Goal: Task Accomplishment & Management: Manage account settings

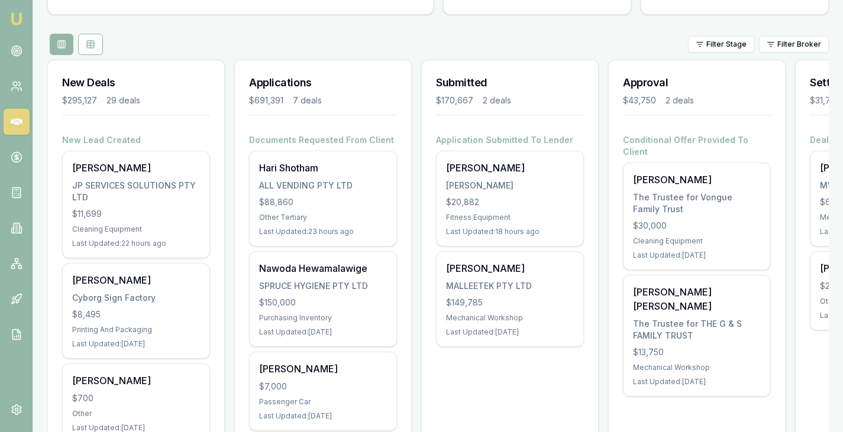
scroll to position [115, 0]
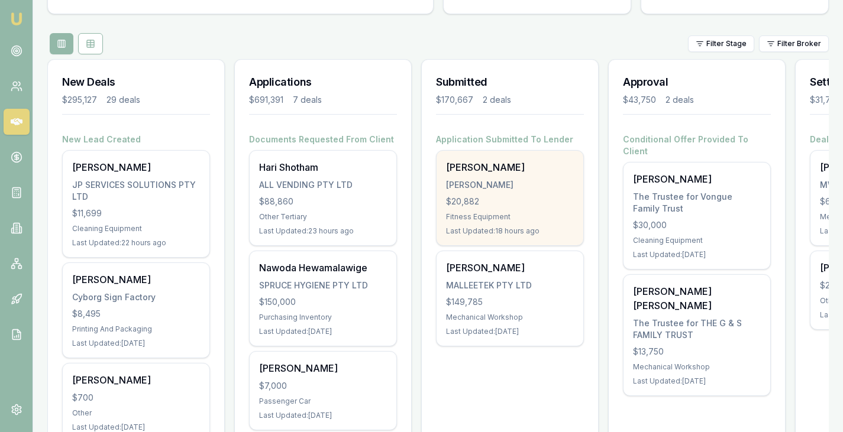
click at [475, 167] on div "[PERSON_NAME]" at bounding box center [510, 167] width 128 height 14
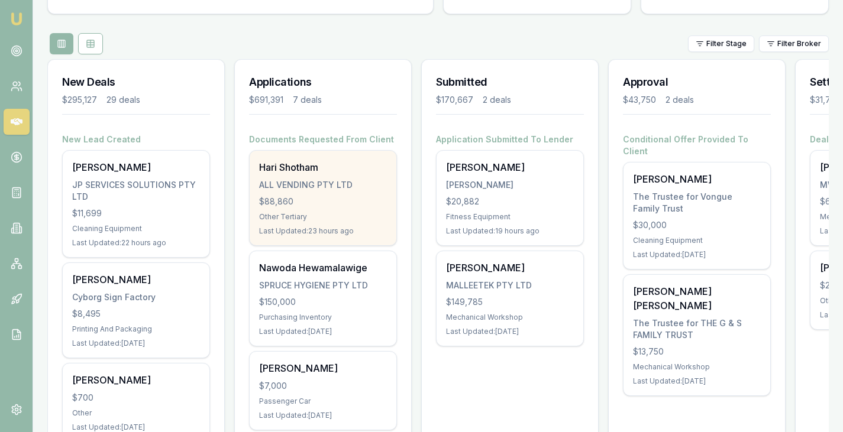
click at [283, 165] on div "Hari Shotham" at bounding box center [323, 167] width 128 height 14
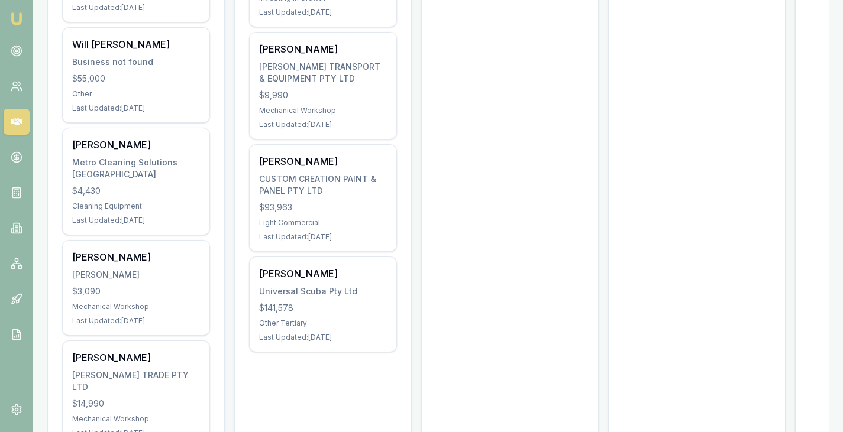
scroll to position [619, 0]
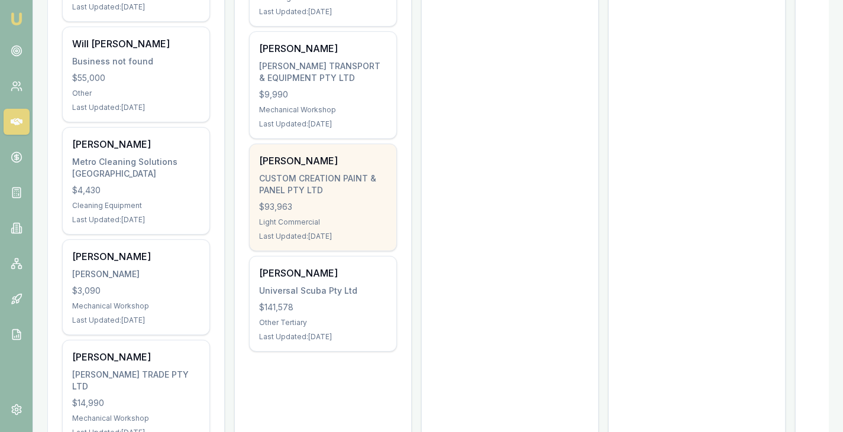
click at [312, 173] on div "CUSTOM CREATION PAINT & PANEL PTY LTD" at bounding box center [323, 185] width 128 height 24
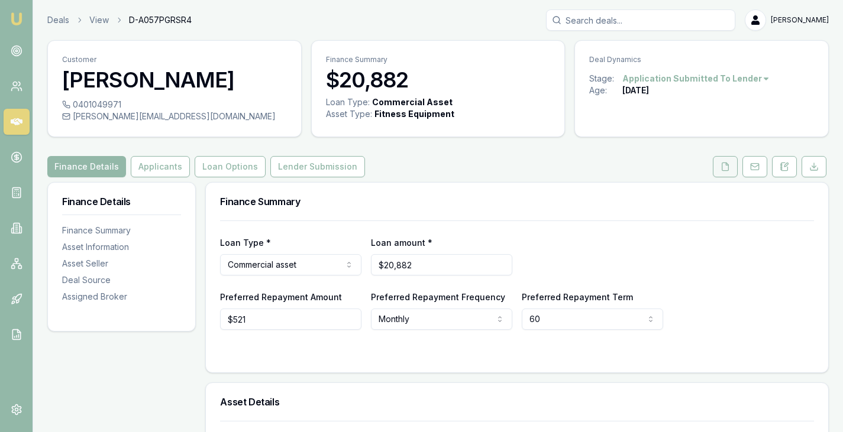
click at [731, 166] on button at bounding box center [725, 166] width 25 height 21
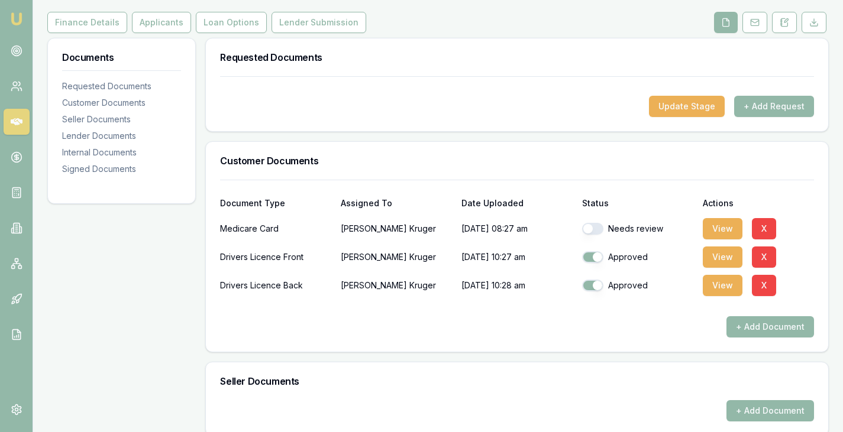
scroll to position [166, 0]
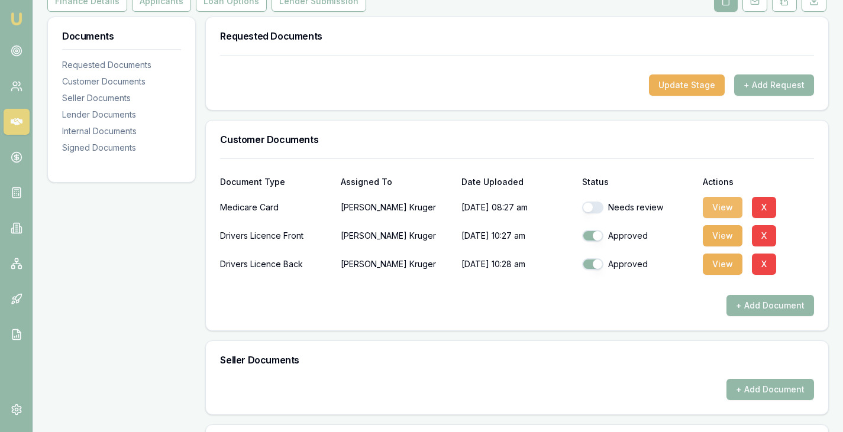
click at [712, 206] on button "View" at bounding box center [722, 207] width 40 height 21
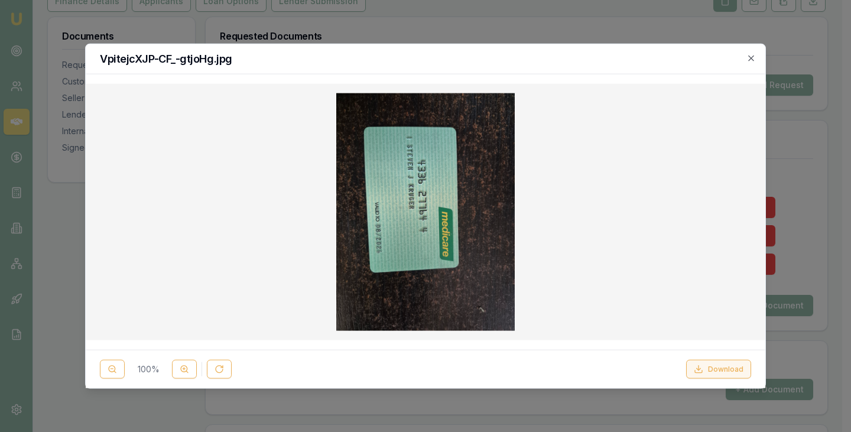
click at [707, 377] on button "Download" at bounding box center [719, 369] width 65 height 19
click at [819, 384] on div at bounding box center [425, 216] width 851 height 432
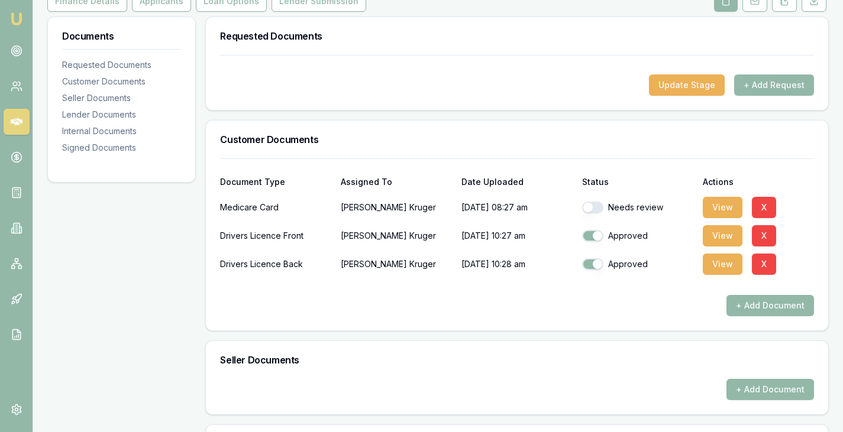
click at [598, 206] on button "button" at bounding box center [592, 208] width 21 height 12
checkbox input "true"
click at [645, 152] on div "Customer Documents" at bounding box center [517, 140] width 622 height 38
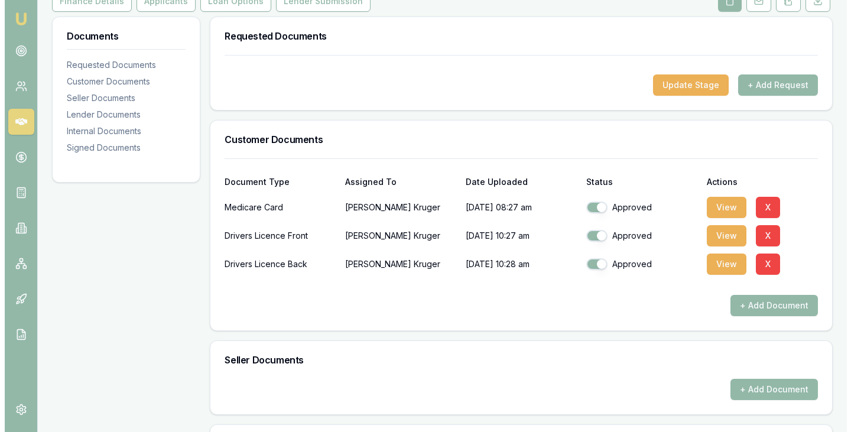
scroll to position [0, 0]
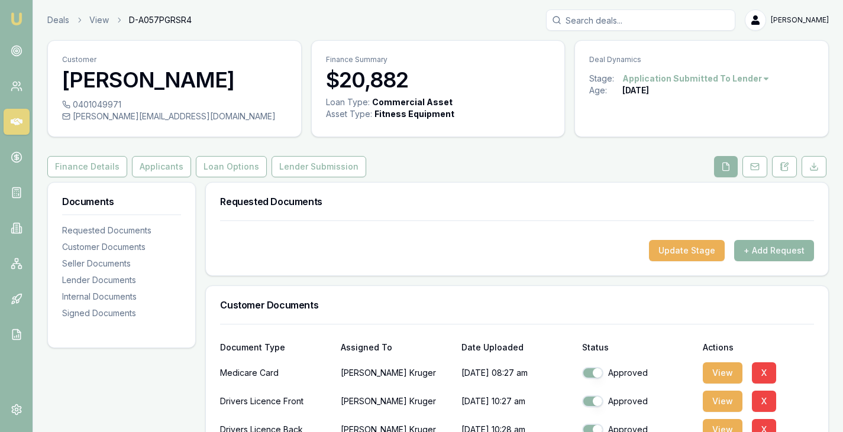
click at [765, 257] on button "+ Add Request" at bounding box center [774, 250] width 80 height 21
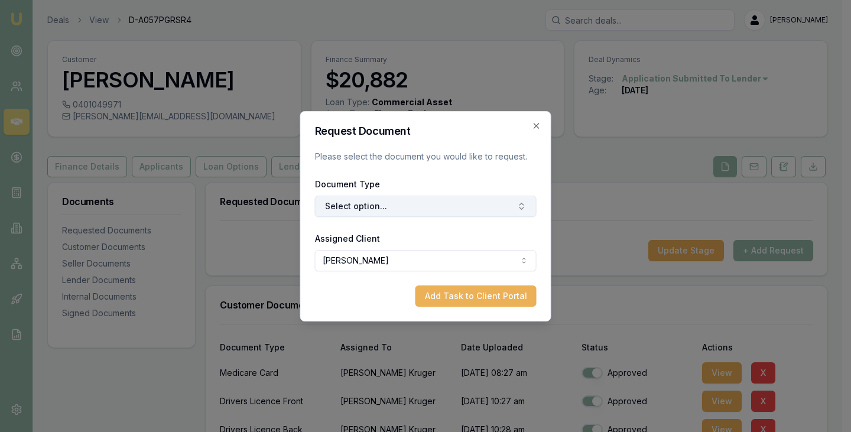
click at [476, 211] on button "Select option..." at bounding box center [426, 206] width 222 height 21
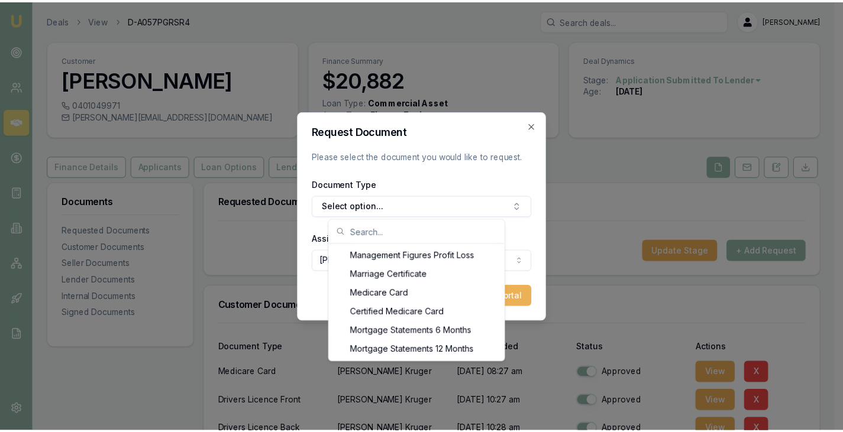
scroll to position [875, 0]
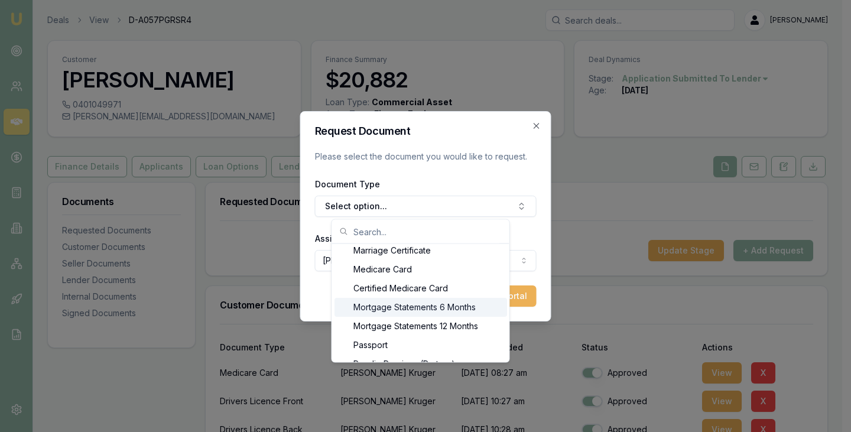
click at [417, 307] on div "Mortgage Statements 6 Months" at bounding box center [421, 308] width 173 height 19
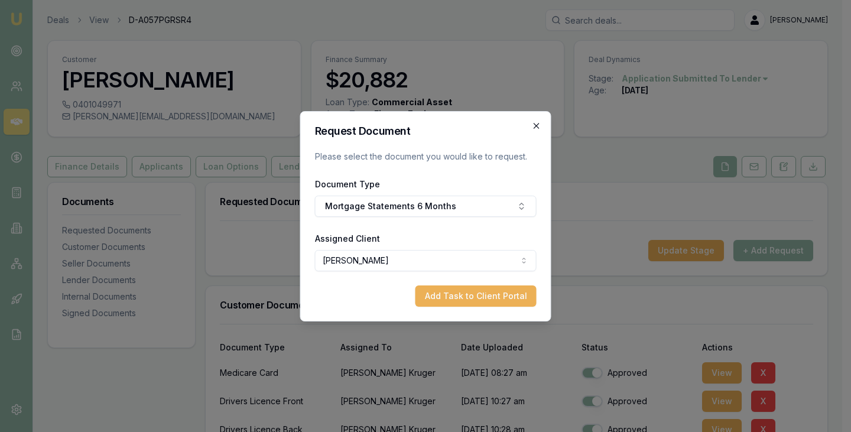
click at [537, 128] on icon "button" at bounding box center [536, 125] width 9 height 9
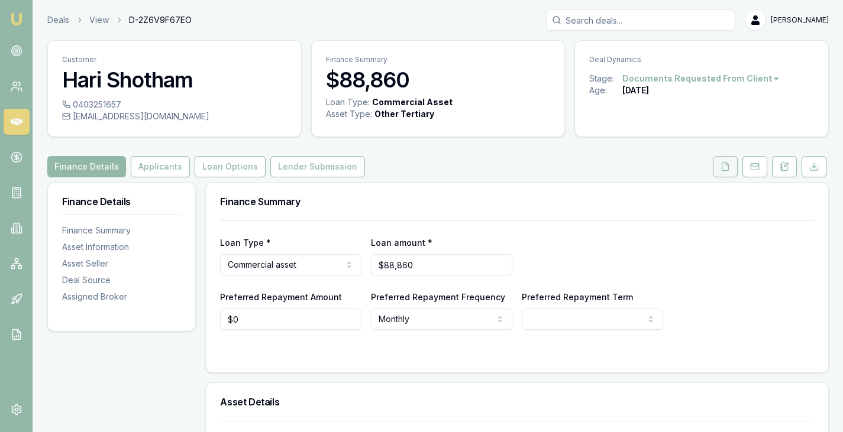
click at [728, 165] on polyline at bounding box center [727, 164] width 2 height 2
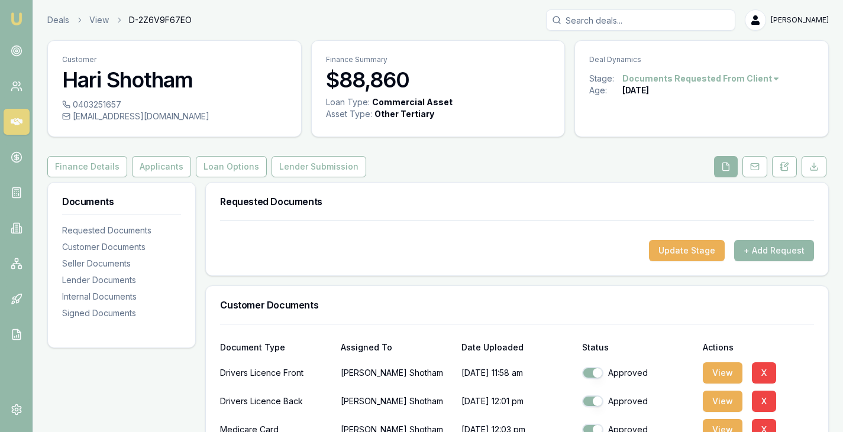
scroll to position [73, 0]
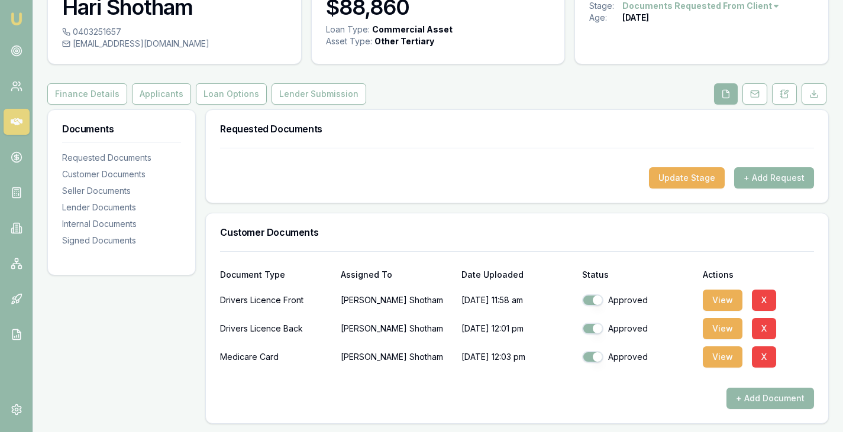
click at [776, 185] on button "+ Add Request" at bounding box center [774, 177] width 80 height 21
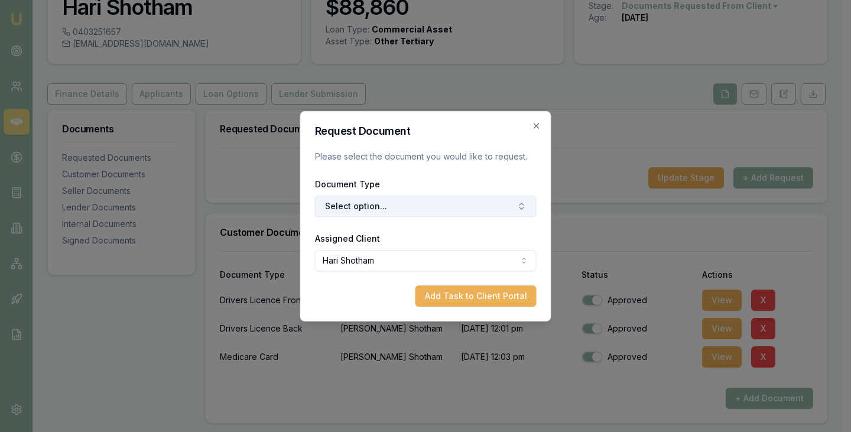
click at [384, 207] on button "Select option..." at bounding box center [426, 206] width 222 height 21
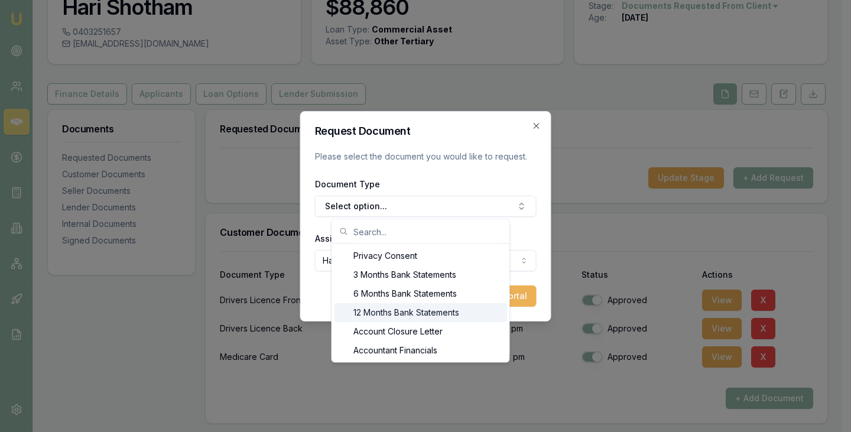
click at [404, 310] on div "12 Months Bank Statements" at bounding box center [421, 312] width 173 height 19
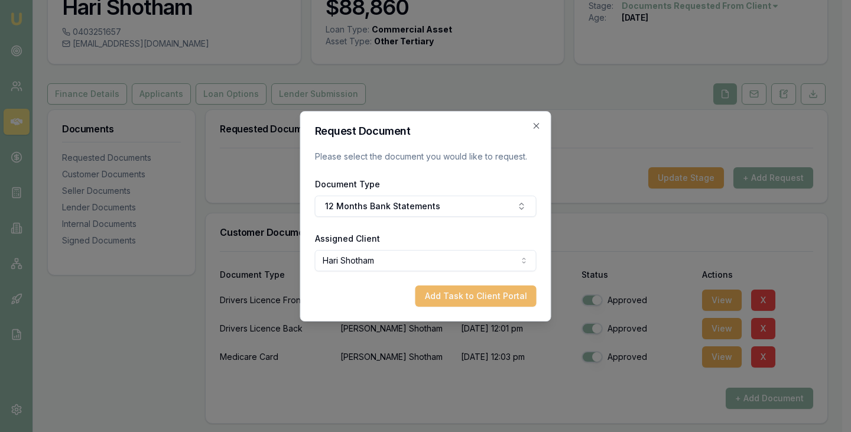
click at [473, 298] on button "Add Task to Client Portal" at bounding box center [476, 296] width 121 height 21
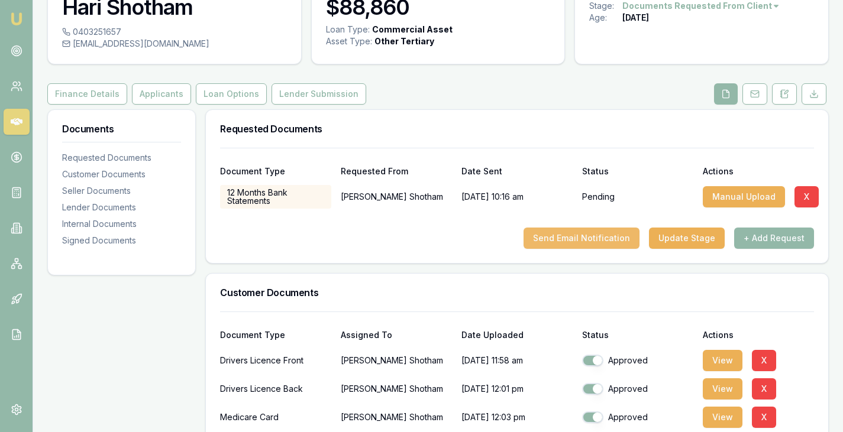
click at [576, 238] on button "Send Email Notification" at bounding box center [581, 238] width 116 height 21
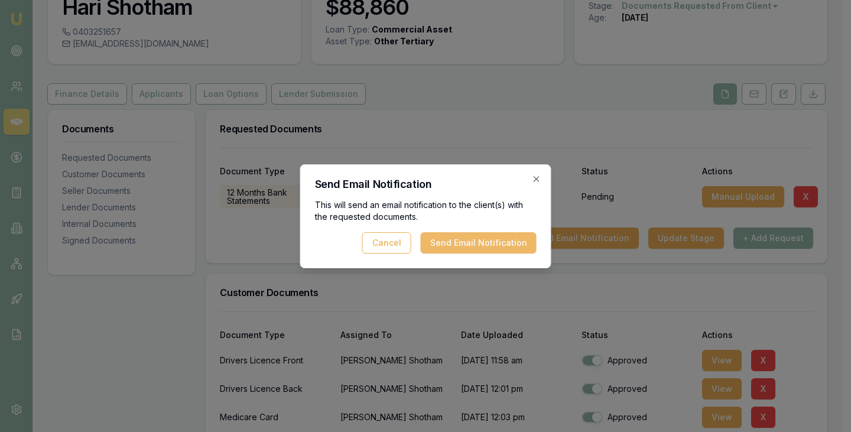
click at [481, 238] on button "Send Email Notification" at bounding box center [479, 242] width 116 height 21
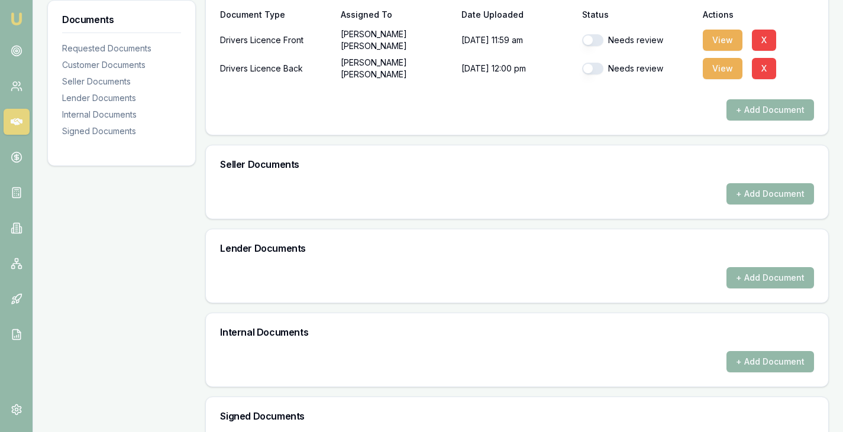
scroll to position [522, 0]
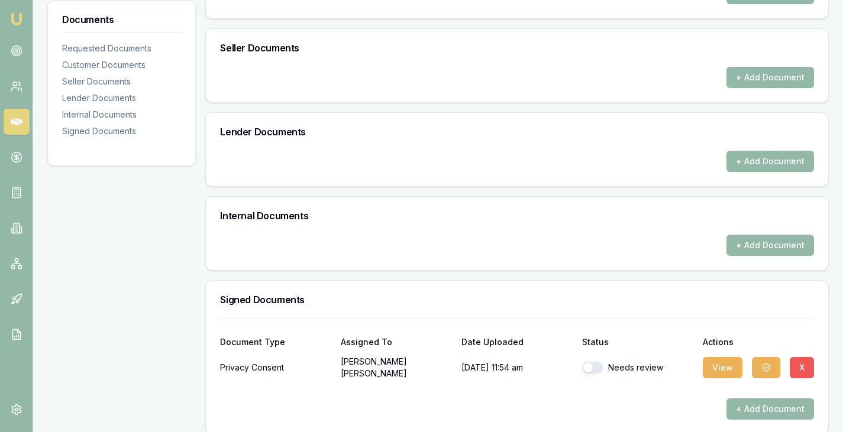
click at [799, 357] on button "X" at bounding box center [801, 367] width 24 height 21
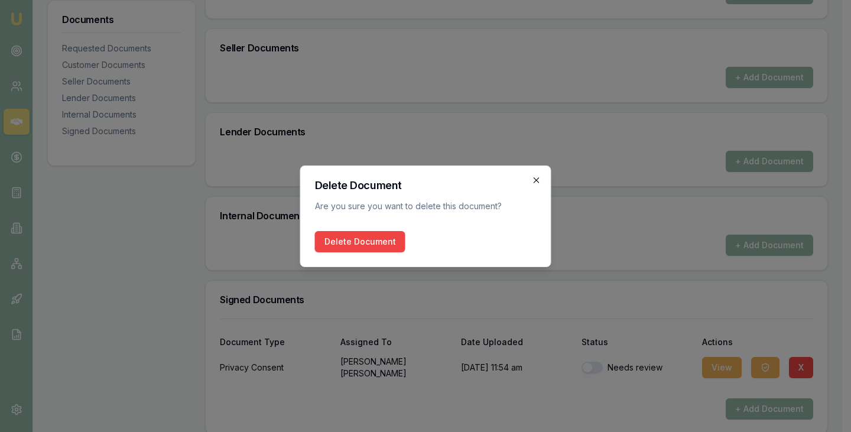
click at [536, 178] on icon "button" at bounding box center [536, 180] width 9 height 9
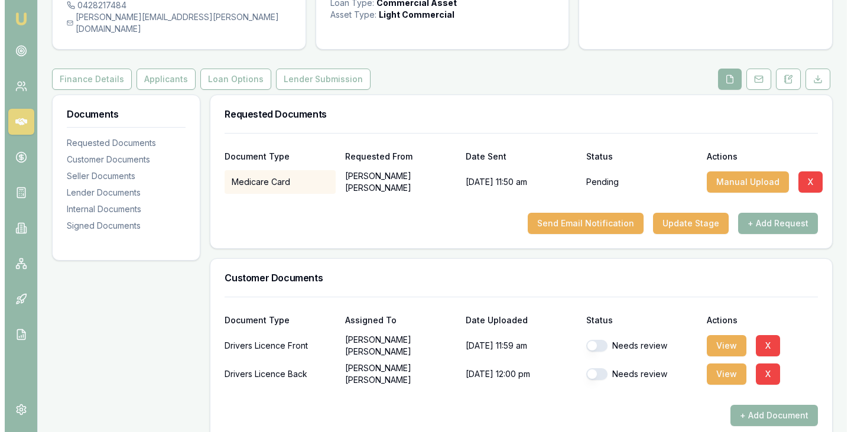
scroll to position [99, 0]
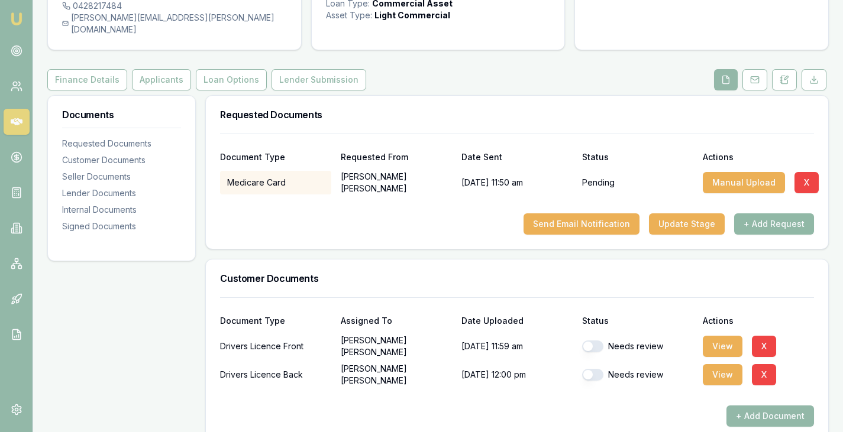
click at [756, 213] on button "+ Add Request" at bounding box center [774, 223] width 80 height 21
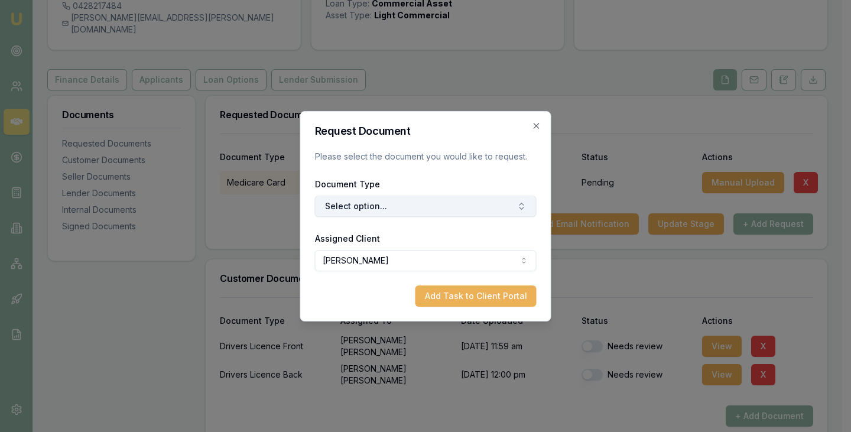
click at [377, 202] on button "Select option..." at bounding box center [426, 206] width 222 height 21
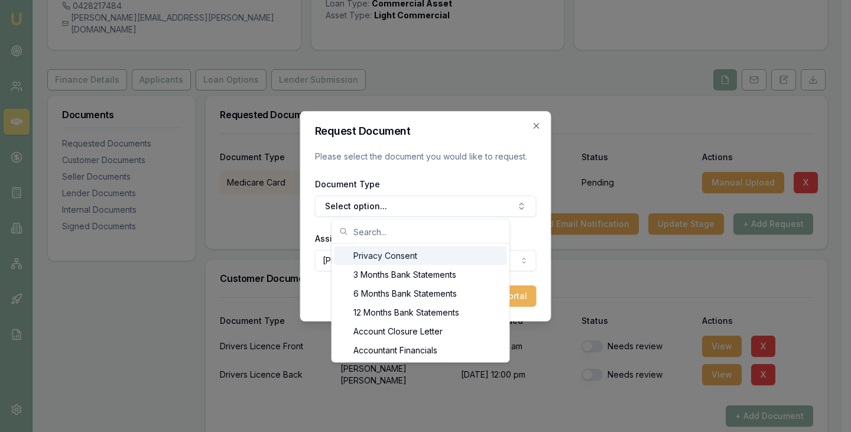
click at [386, 255] on div "Privacy Consent" at bounding box center [421, 256] width 173 height 19
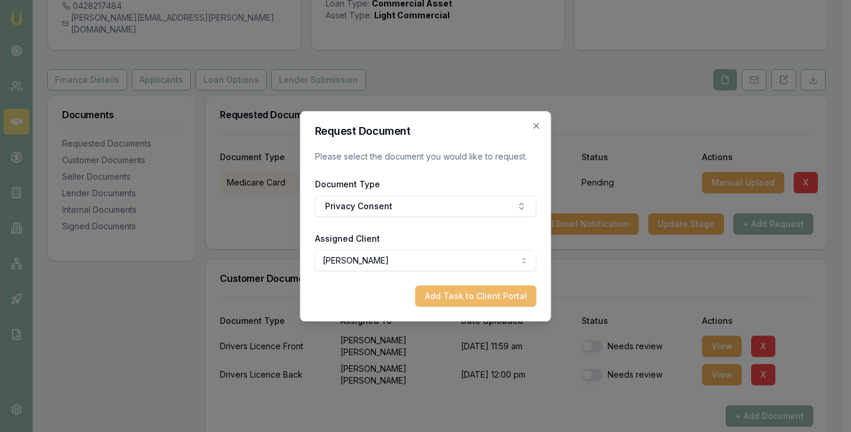
click at [468, 294] on button "Add Task to Client Portal" at bounding box center [476, 296] width 121 height 21
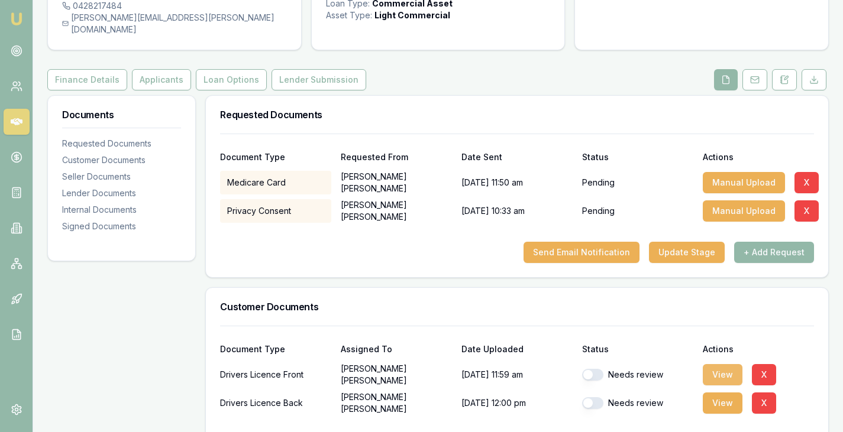
click at [720, 364] on button "View" at bounding box center [722, 374] width 40 height 21
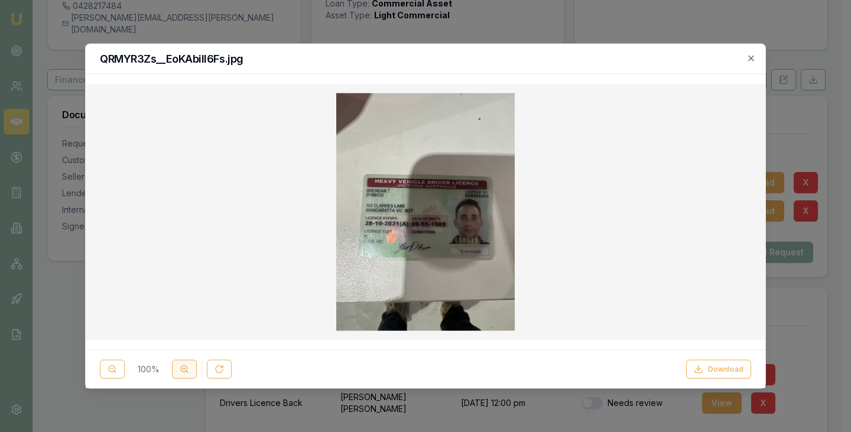
click at [181, 370] on circle at bounding box center [184, 369] width 7 height 7
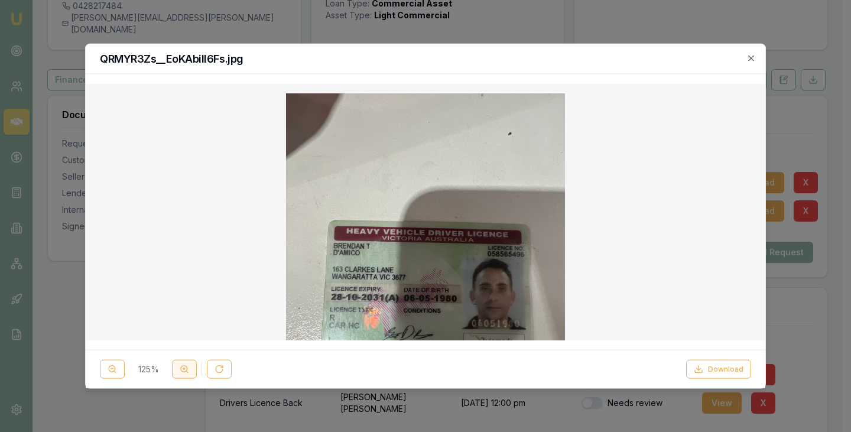
click at [181, 370] on circle at bounding box center [184, 369] width 7 height 7
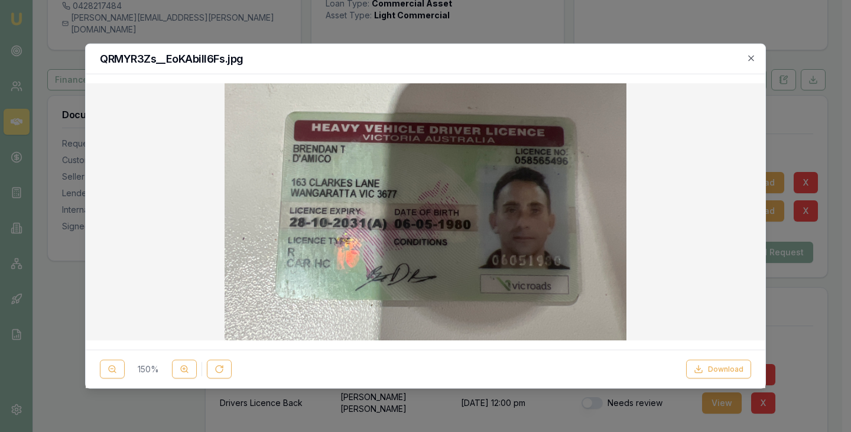
scroll to position [165, 0]
click at [753, 58] on icon "button" at bounding box center [751, 57] width 9 height 9
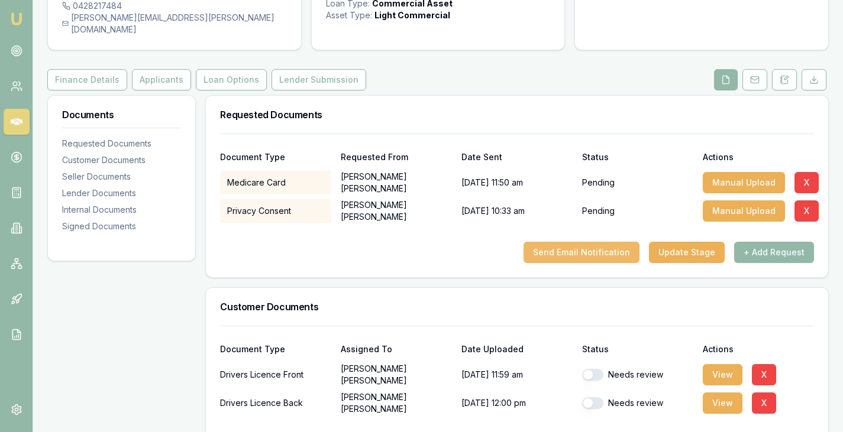
click at [566, 242] on button "Send Email Notification" at bounding box center [581, 252] width 116 height 21
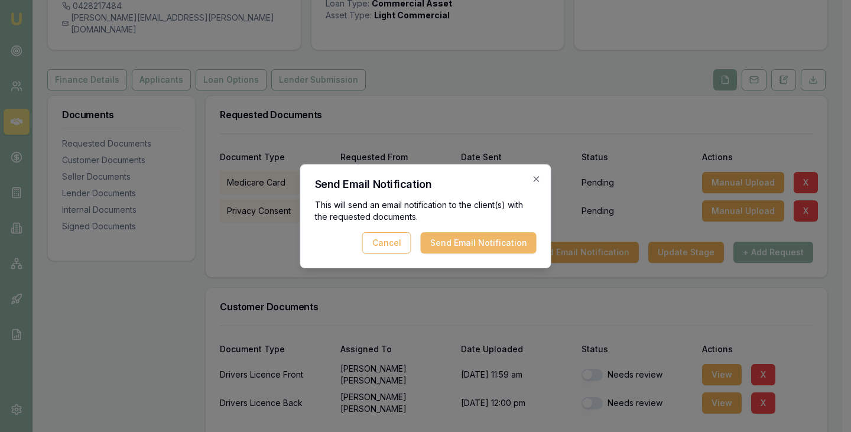
click at [453, 237] on button "Send Email Notification" at bounding box center [479, 242] width 116 height 21
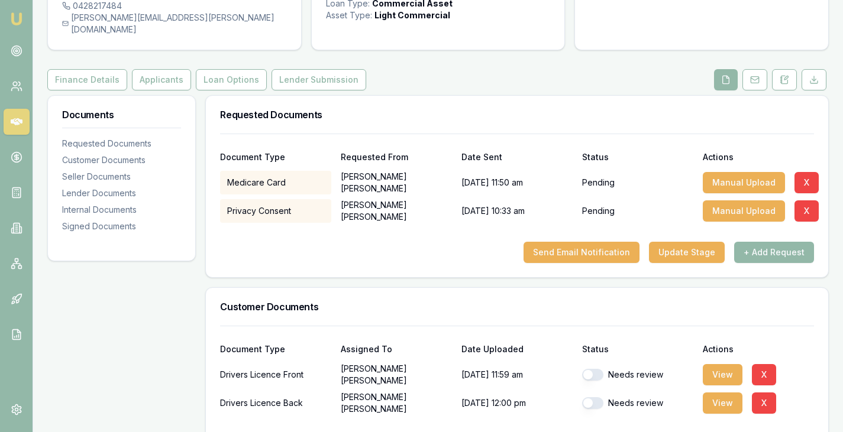
click at [601, 369] on button "button" at bounding box center [592, 375] width 21 height 12
checkbox input "true"
click at [600, 397] on button "button" at bounding box center [592, 403] width 21 height 12
checkbox input "true"
click at [718, 393] on button "View" at bounding box center [722, 403] width 40 height 21
